Goal: Task Accomplishment & Management: Complete application form

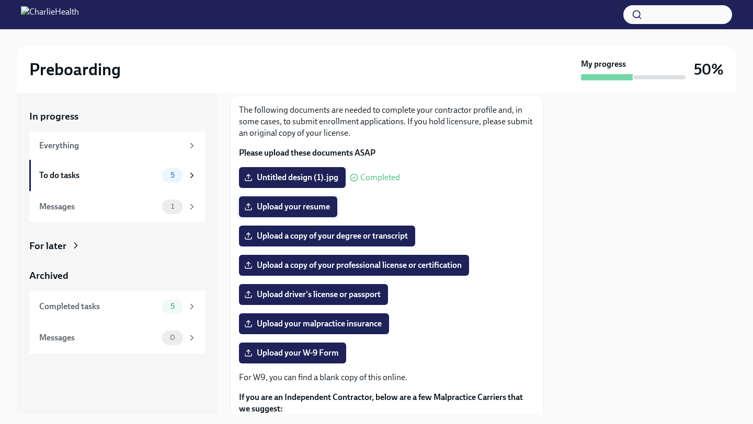
scroll to position [61, 0]
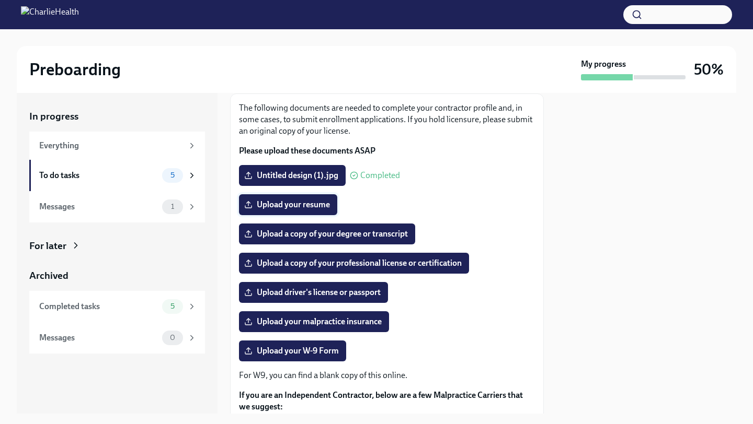
click at [272, 210] on span "Upload your resume" at bounding box center [288, 205] width 84 height 10
click at [0, 0] on input "Upload your resume" at bounding box center [0, 0] width 0 height 0
click at [688, 121] on div at bounding box center [646, 253] width 180 height 321
click at [305, 210] on span "Upload your resume" at bounding box center [288, 205] width 84 height 10
click at [0, 0] on input "Upload your resume" at bounding box center [0, 0] width 0 height 0
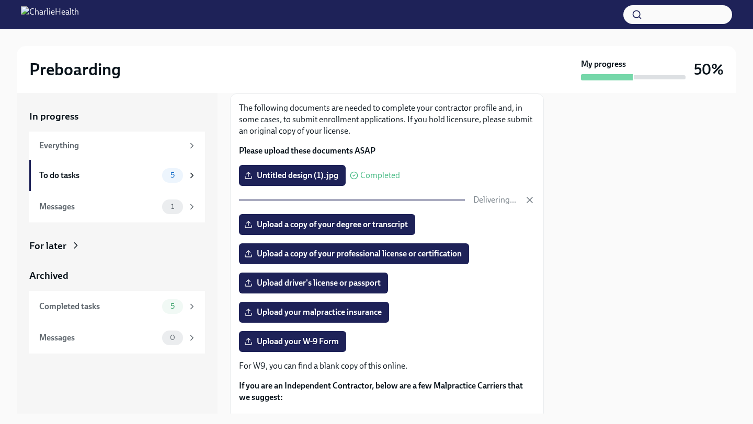
click at [409, 56] on div "Preboarding My progress 50%" at bounding box center [376, 69] width 719 height 47
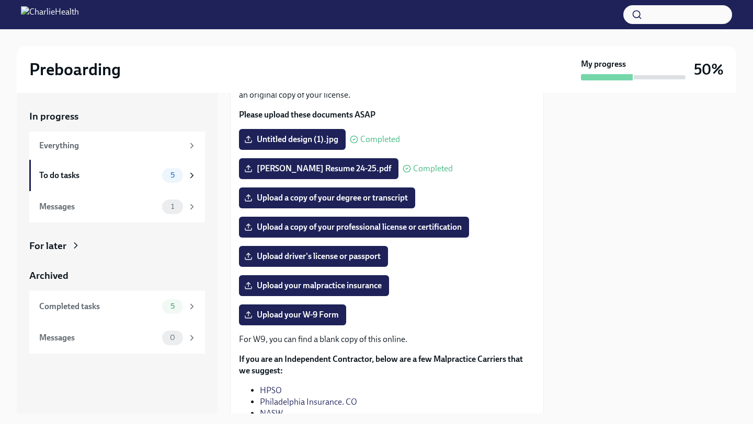
scroll to position [102, 0]
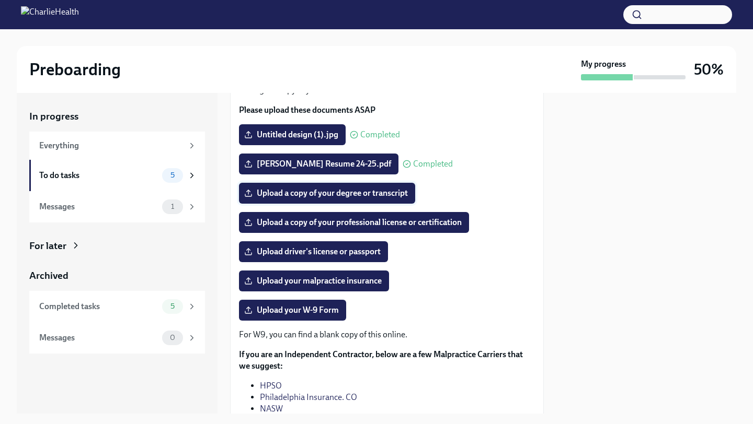
click at [303, 199] on span "Upload a copy of your degree or transcript" at bounding box center [327, 193] width 162 height 10
click at [0, 0] on input "Upload a copy of your degree or transcript" at bounding box center [0, 0] width 0 height 0
click at [291, 286] on span "Upload your malpractice insurance" at bounding box center [313, 281] width 135 height 10
click at [0, 0] on input "Upload your malpractice insurance" at bounding box center [0, 0] width 0 height 0
click at [284, 257] on span "Upload driver's license or passport" at bounding box center [313, 252] width 134 height 10
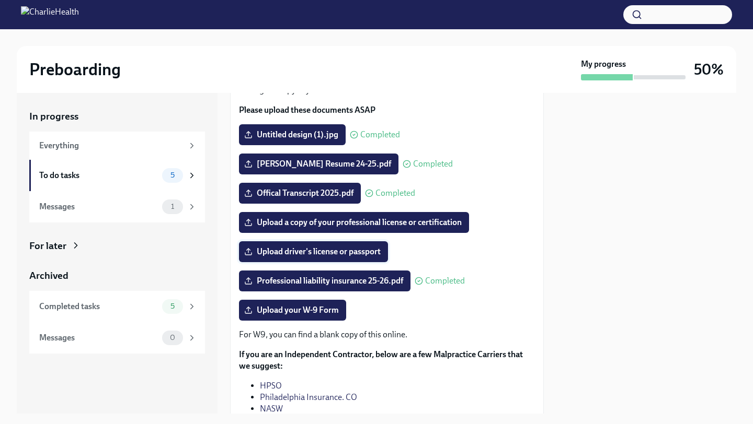
click at [0, 0] on input "Upload driver's license or passport" at bounding box center [0, 0] width 0 height 0
click at [290, 316] on span "Upload your W-9 Form" at bounding box center [292, 310] width 93 height 10
click at [0, 0] on input "Upload your W-9 Form" at bounding box center [0, 0] width 0 height 0
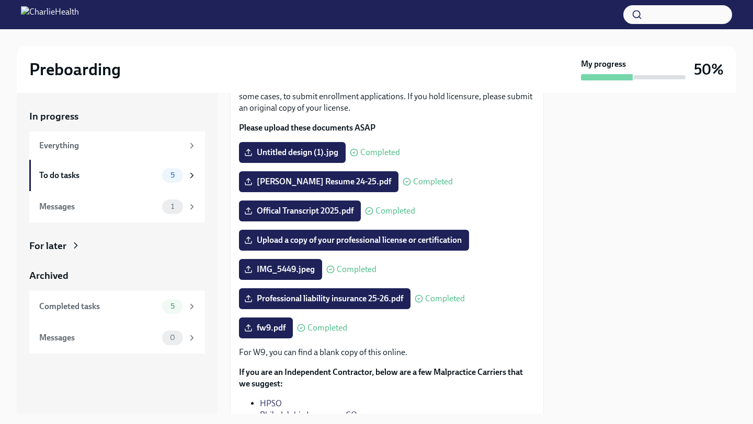
scroll to position [87, 0]
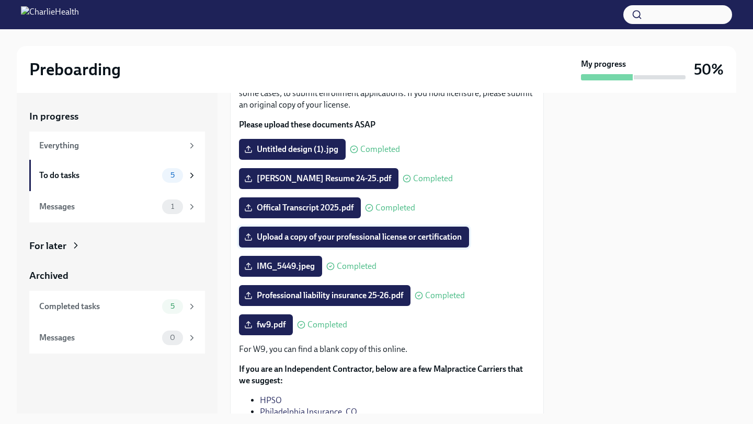
click at [318, 243] on span "Upload a copy of your professional license or certification" at bounding box center [353, 237] width 215 height 10
click at [0, 0] on input "Upload a copy of your professional license or certification" at bounding box center [0, 0] width 0 height 0
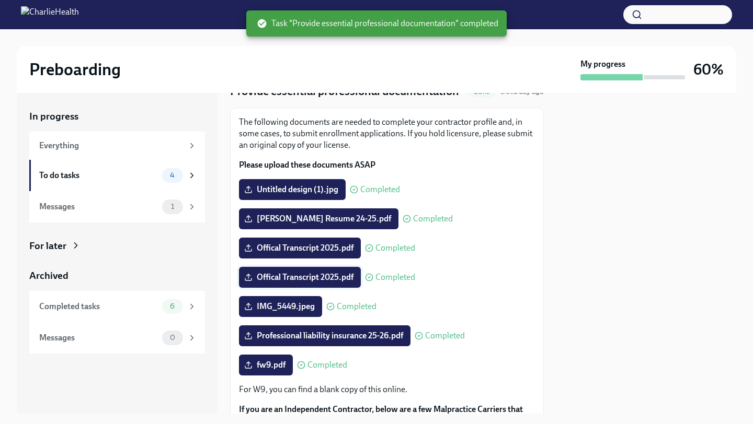
scroll to position [0, 0]
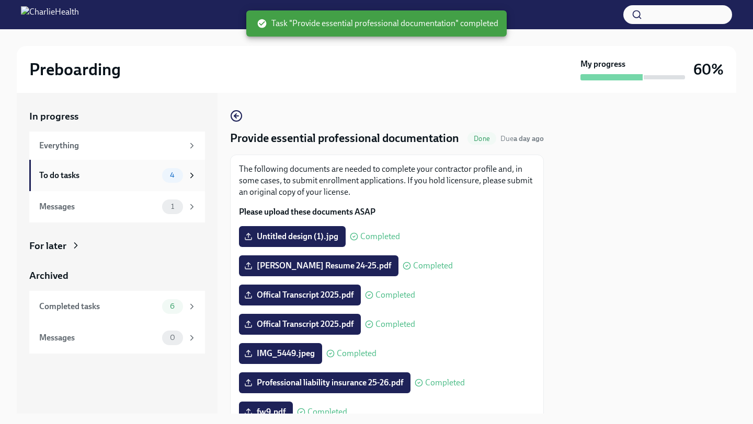
click at [93, 168] on div "To do tasks 4" at bounding box center [117, 175] width 157 height 15
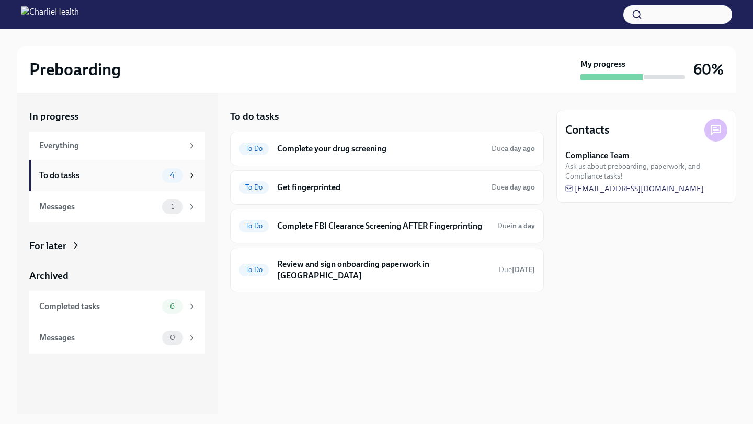
click at [89, 177] on div "To do tasks" at bounding box center [98, 175] width 119 height 11
